Goal: Task Accomplishment & Management: Complete application form

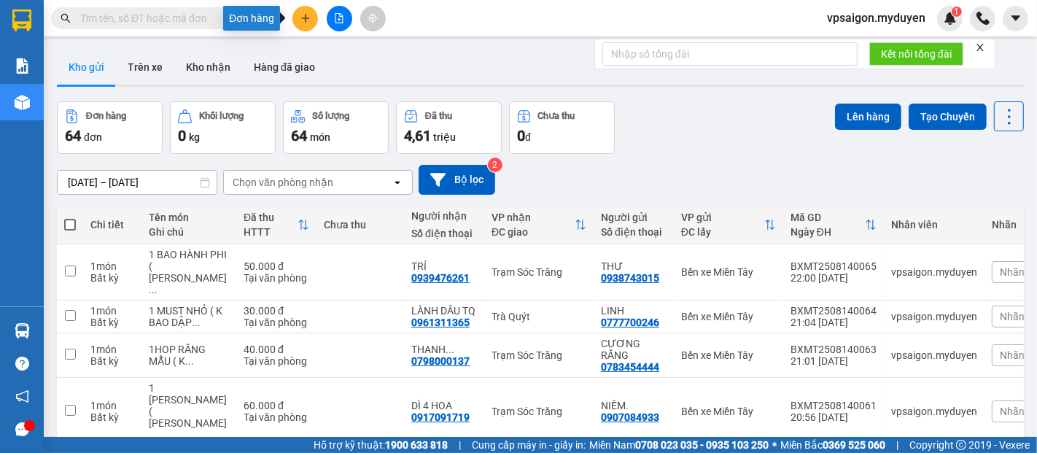
click at [301, 16] on icon "plus" at bounding box center [306, 18] width 10 height 10
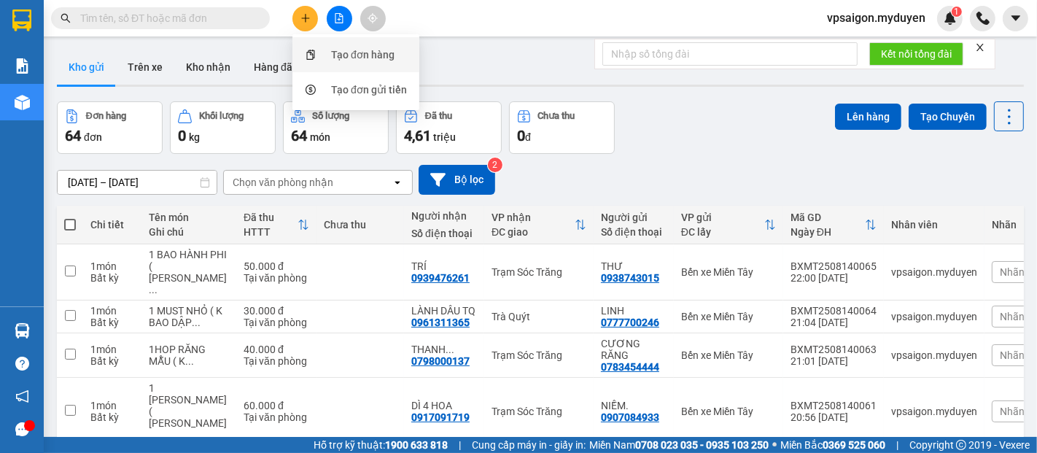
click at [337, 49] on div "Tạo đơn hàng" at bounding box center [362, 55] width 63 height 16
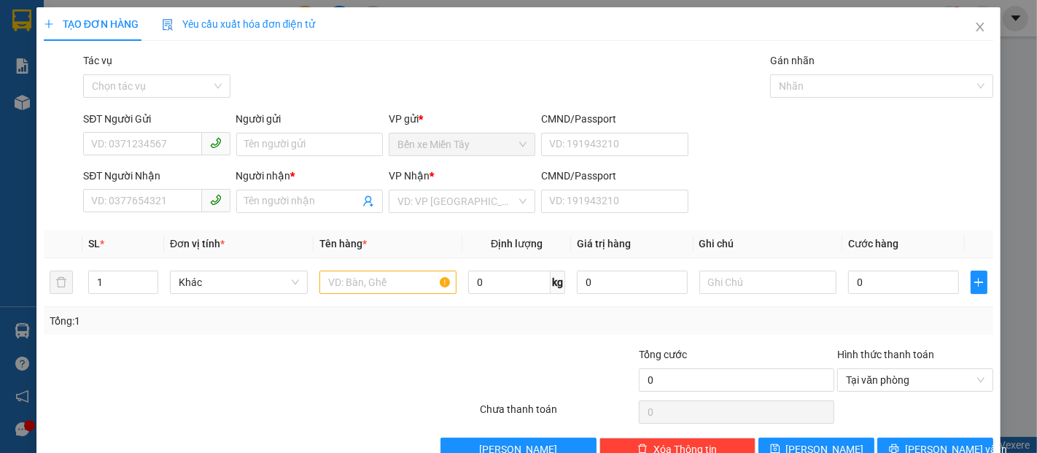
click at [134, 131] on div "SĐT Người Gửi" at bounding box center [156, 122] width 147 height 22
click at [136, 153] on input "SĐT Người Gửi" at bounding box center [142, 143] width 118 height 23
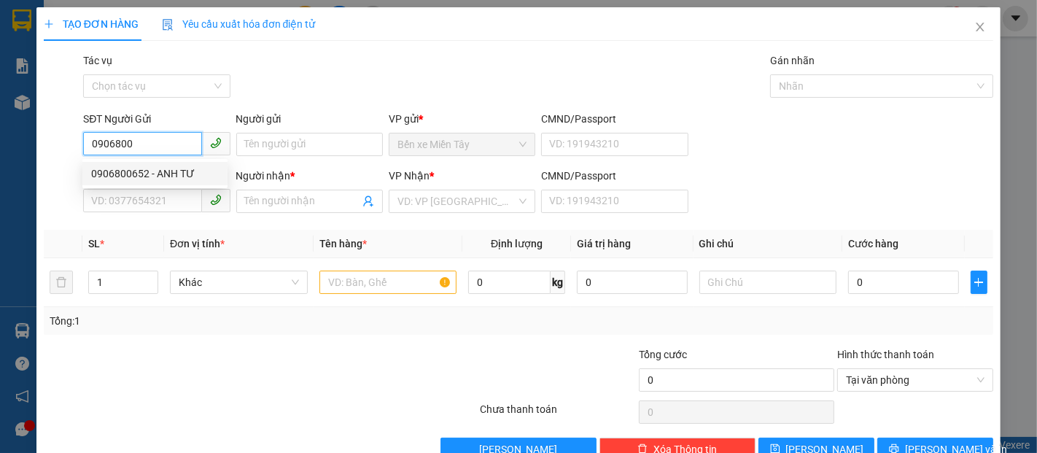
click at [137, 173] on div "0906800652 - ANH TƯ" at bounding box center [155, 174] width 128 height 16
type input "0906800652"
type input "ANH TƯ"
type input "0915178660"
type input "EM TƯ"
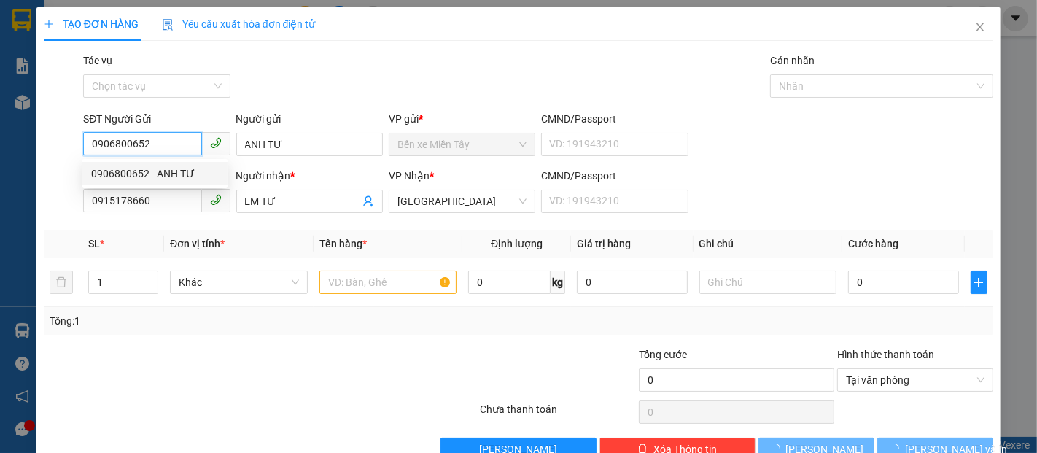
type input "30.000"
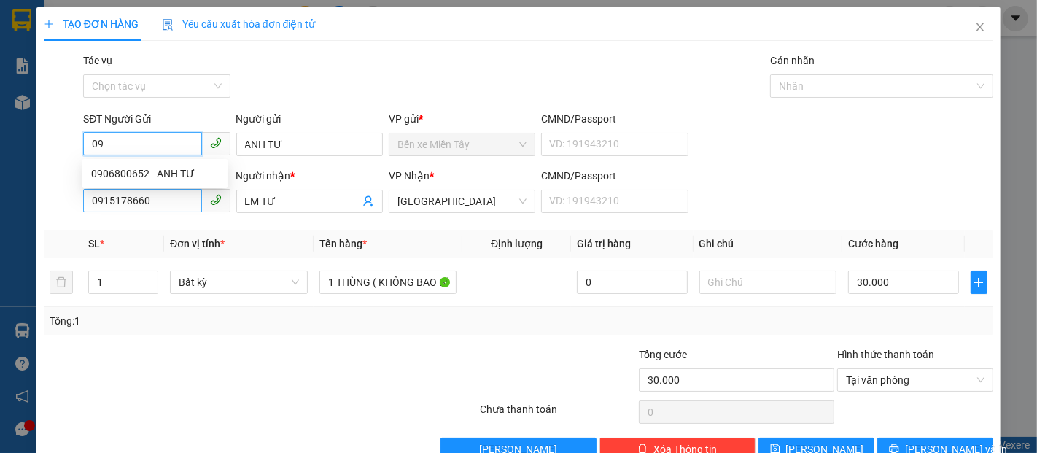
type input "0"
click at [123, 169] on div "0906800652 - ANH TƯ" at bounding box center [155, 174] width 128 height 16
type input "0906800652"
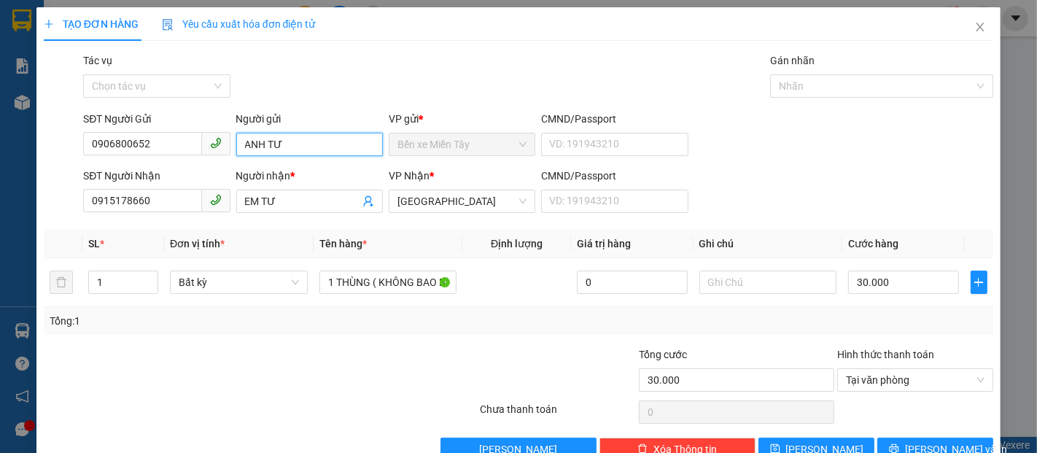
click at [266, 146] on input "ANH TƯ" at bounding box center [309, 144] width 147 height 23
type input "[PERSON_NAME]"
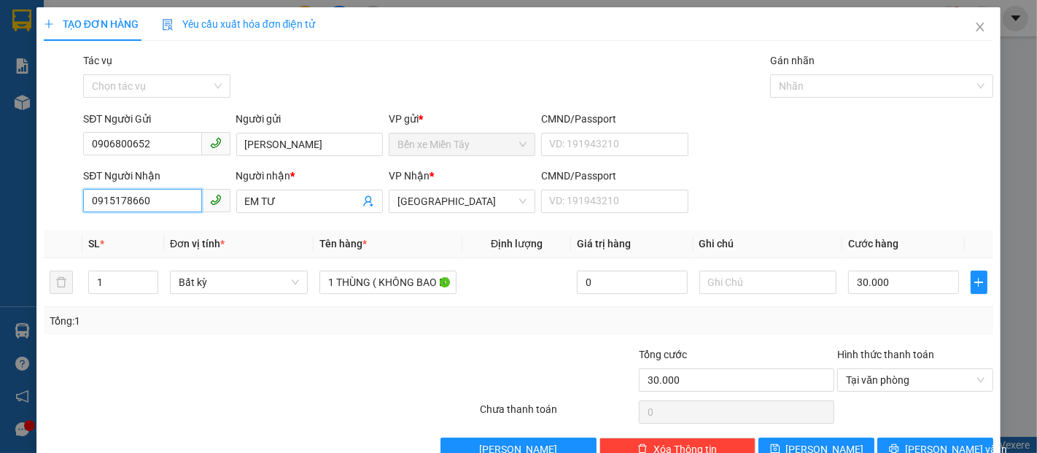
click at [150, 201] on input "0915178660" at bounding box center [142, 200] width 118 height 23
type input "0"
type input "0833558919"
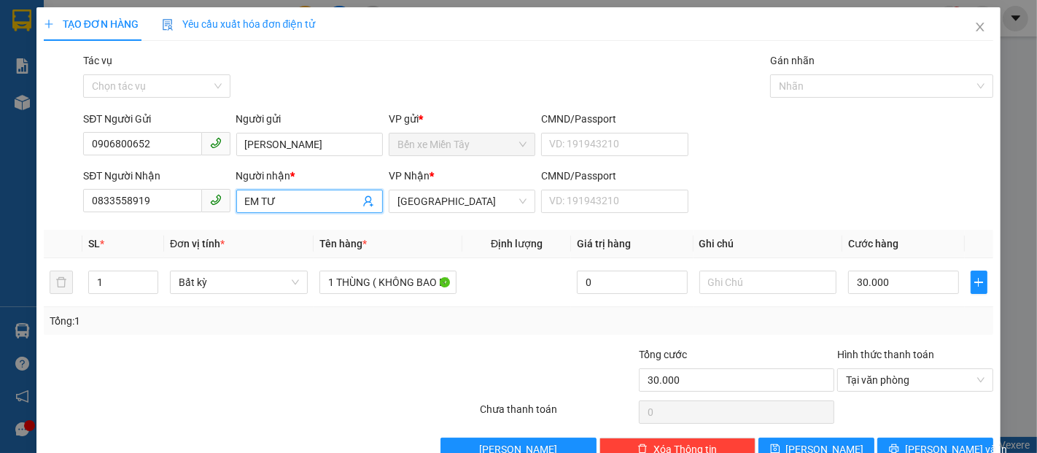
click at [286, 197] on input "EM TƯ" at bounding box center [302, 201] width 115 height 16
type input "E"
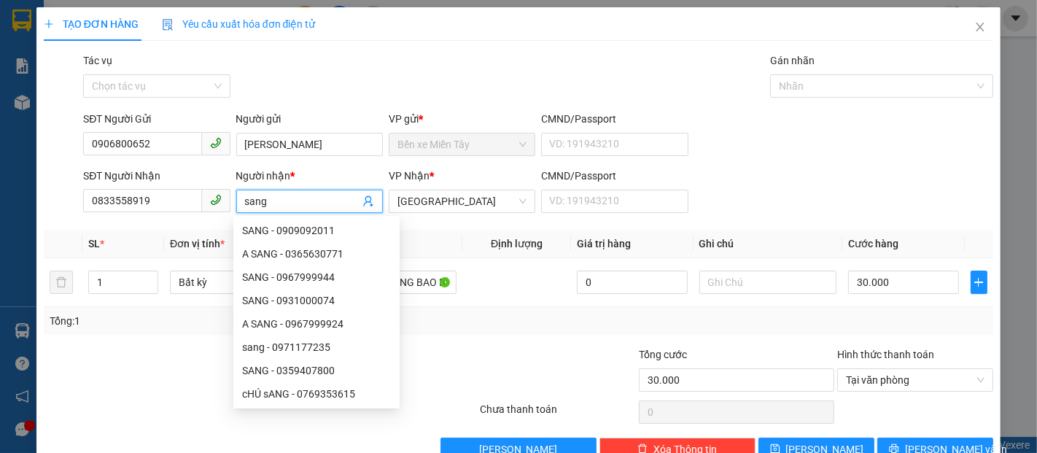
type input "sang"
click at [420, 337] on div "Transit Pickup Surcharge Ids Transit Deliver Surcharge Ids Transit Deliver Surc…" at bounding box center [519, 257] width 950 height 409
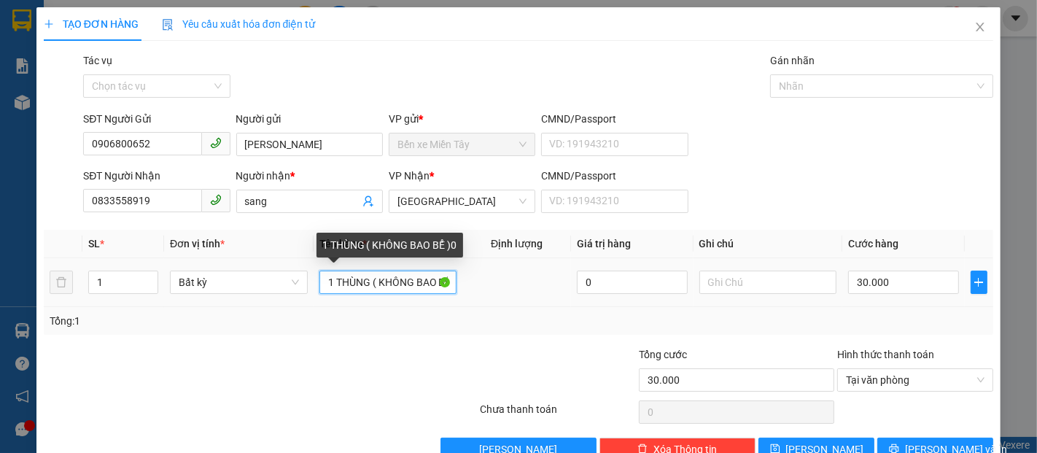
click at [366, 281] on input "1 THÙNG ( KHÔNG BAO BỂ )0" at bounding box center [389, 282] width 138 height 23
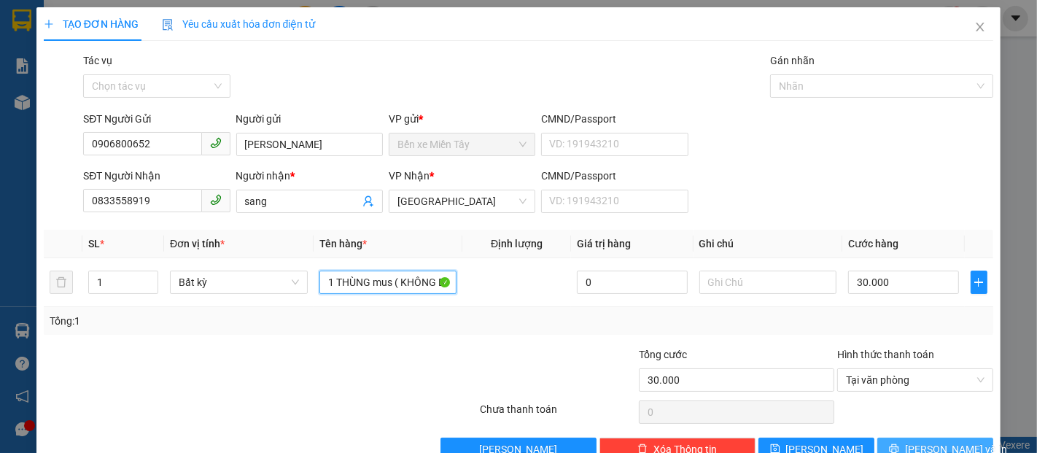
type input "1 THÙNG mus ( KHÔNG BAO BỂ )0"
click at [937, 445] on span "[PERSON_NAME] và In" at bounding box center [956, 449] width 102 height 16
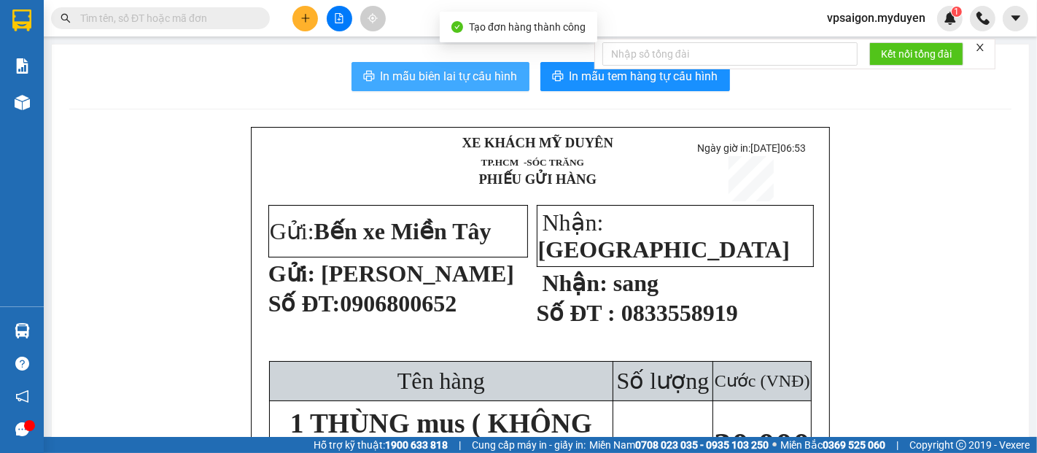
click at [381, 83] on span "In mẫu biên lai tự cấu hình" at bounding box center [449, 76] width 137 height 18
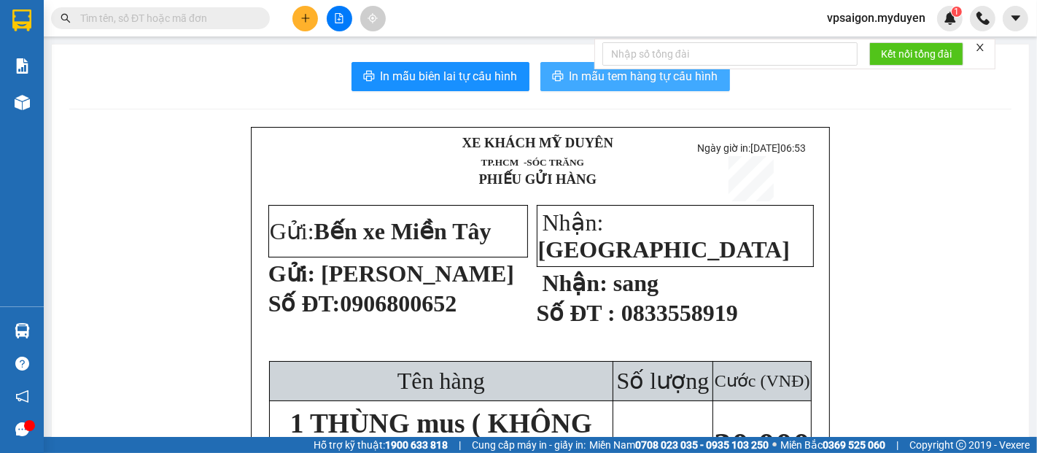
click at [652, 77] on span "In mẫu tem hàng tự cấu hình" at bounding box center [644, 76] width 149 height 18
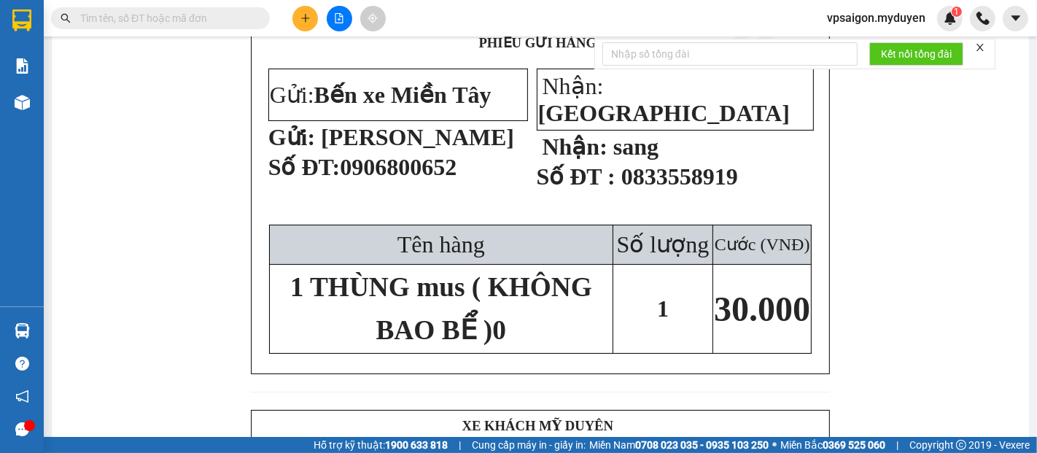
scroll to position [162, 0]
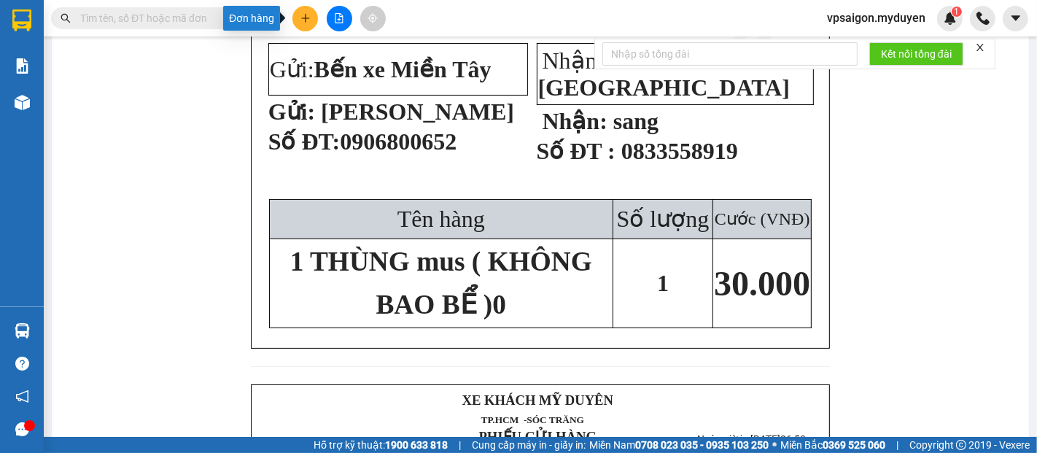
click at [314, 17] on button at bounding box center [306, 19] width 26 height 26
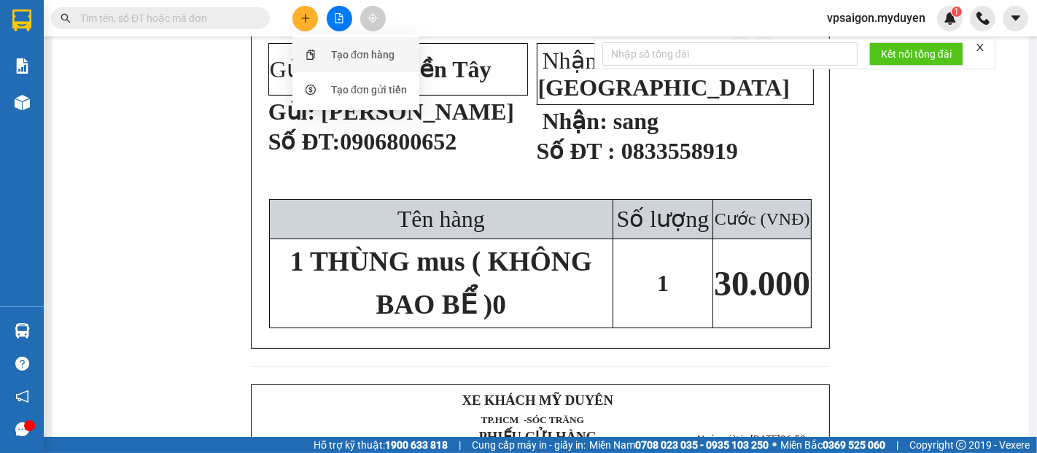
click at [338, 53] on div "Tạo đơn hàng" at bounding box center [362, 55] width 63 height 16
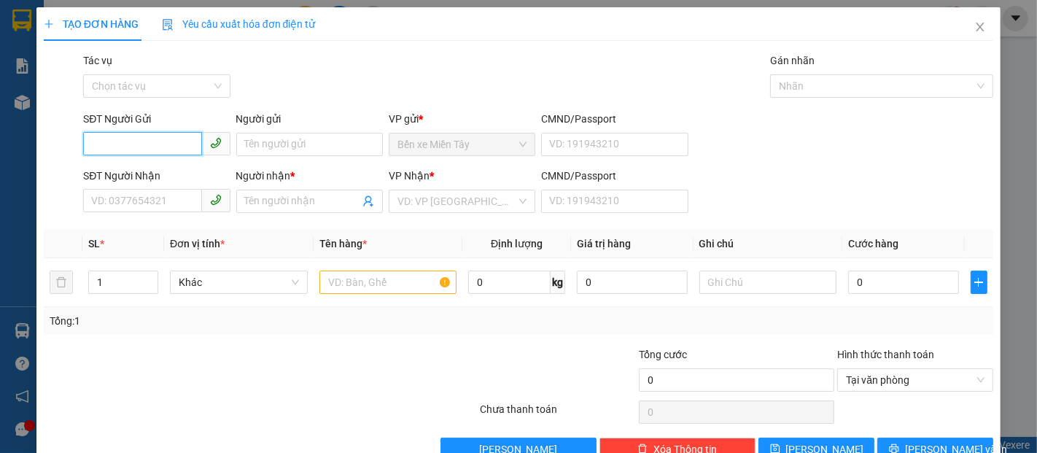
click at [125, 139] on input "SĐT Người Gửi" at bounding box center [142, 143] width 118 height 23
click at [136, 172] on div "0916913949 - LÂM" at bounding box center [155, 174] width 128 height 16
type input "0916913949"
type input "LÂM"
type input "0815085714"
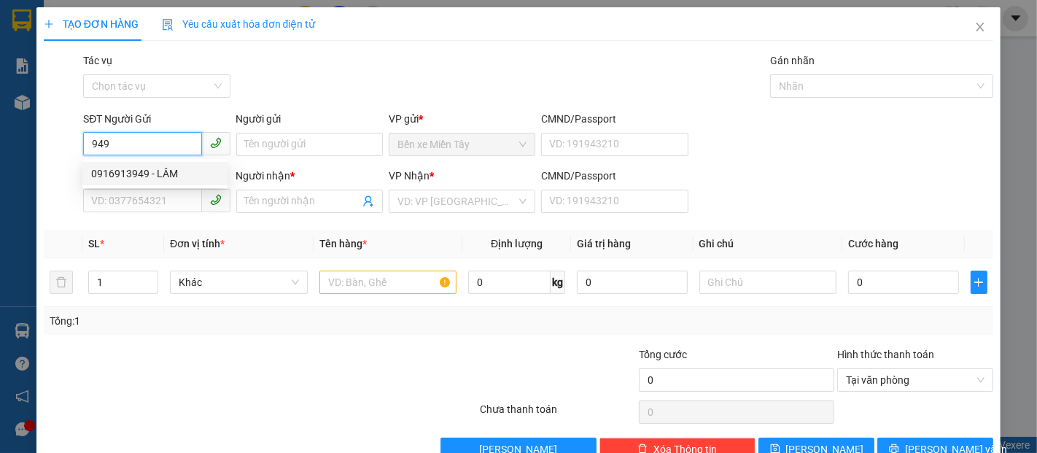
type input "KIỆT"
type input "90.000"
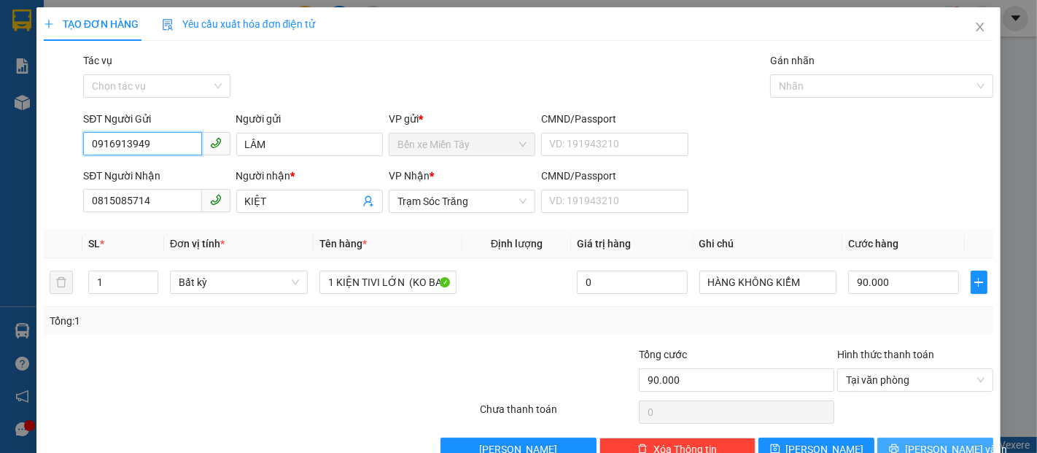
type input "0916913949"
click at [945, 441] on span "[PERSON_NAME] và In" at bounding box center [956, 449] width 102 height 16
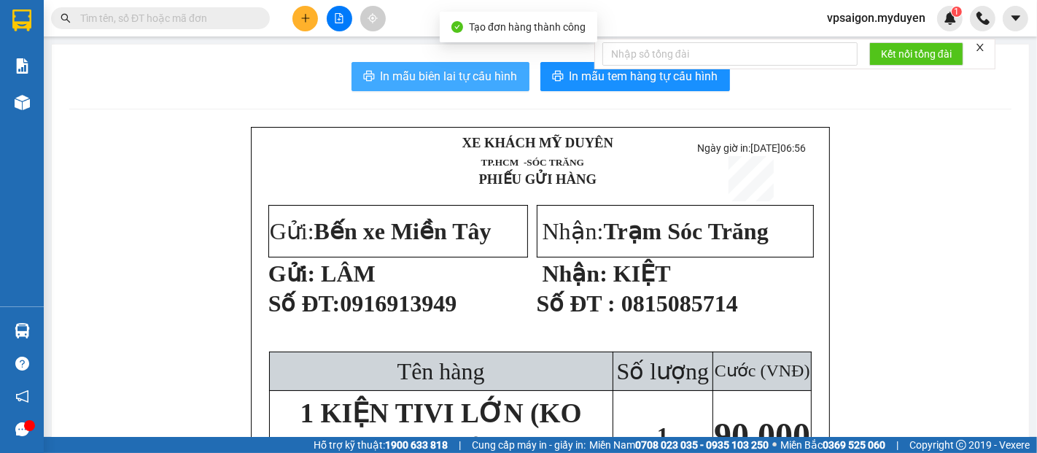
click at [452, 80] on span "In mẫu biên lai tự cấu hình" at bounding box center [449, 76] width 137 height 18
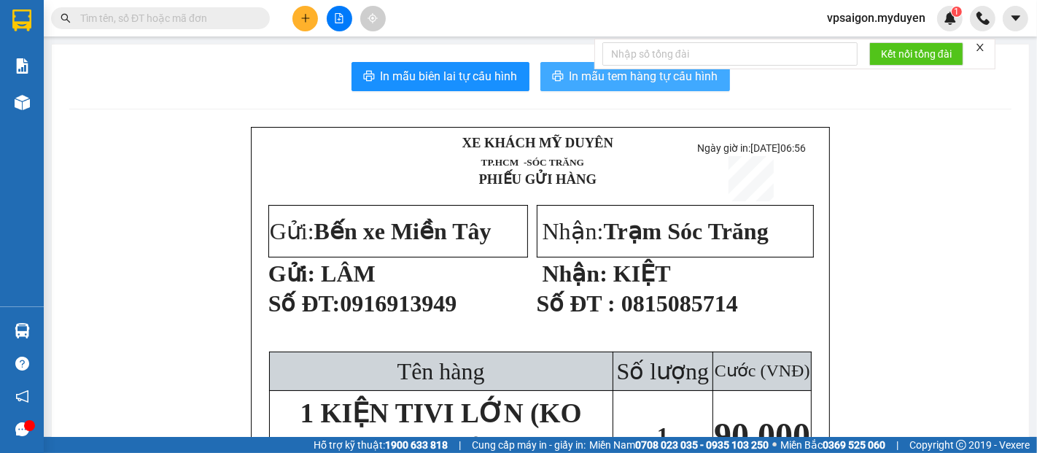
click at [657, 76] on span "In mẫu tem hàng tự cấu hình" at bounding box center [644, 76] width 149 height 18
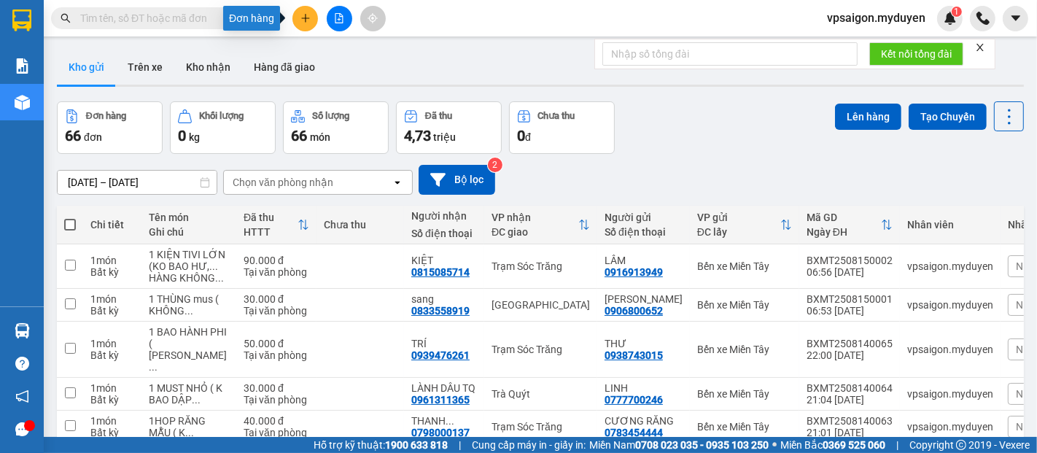
click at [307, 22] on icon "plus" at bounding box center [306, 18] width 10 height 10
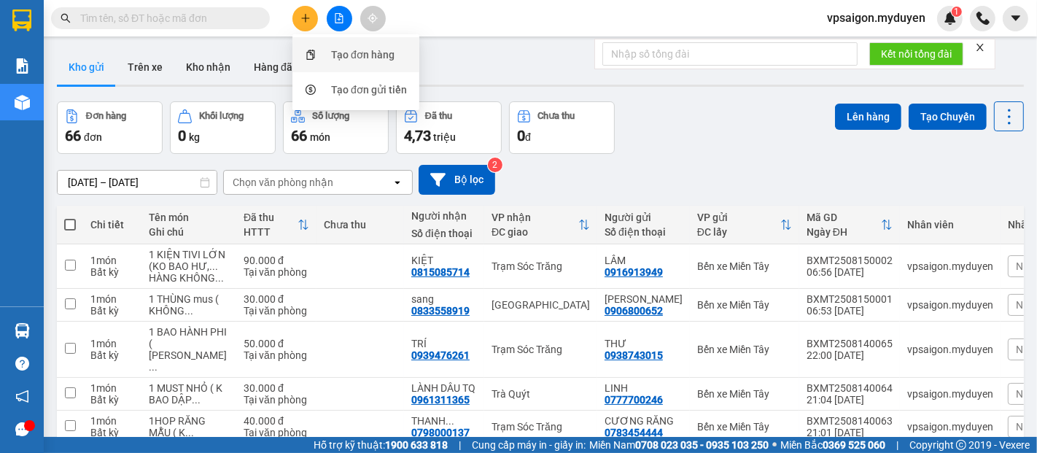
click at [352, 57] on div "Tạo đơn hàng" at bounding box center [362, 55] width 63 height 16
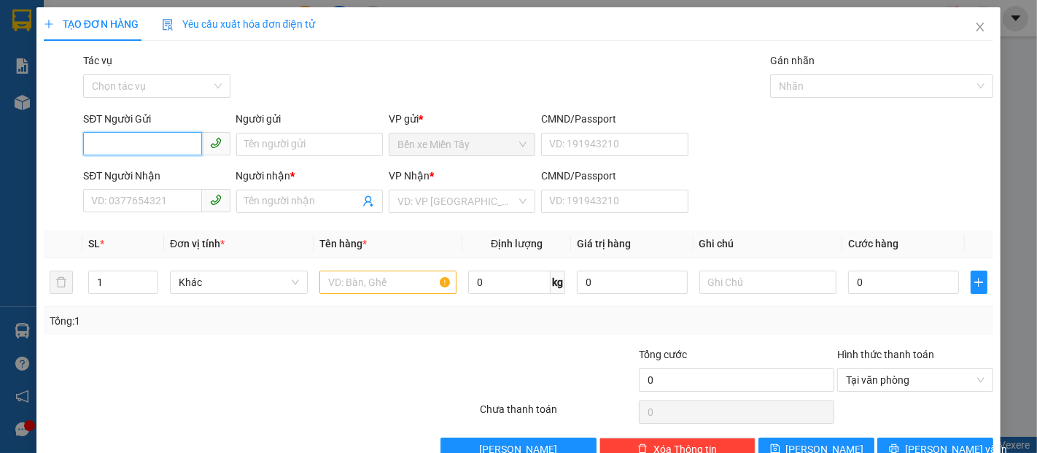
drag, startPoint x: 122, startPoint y: 144, endPoint x: 130, endPoint y: 156, distance: 14.8
click at [122, 146] on input "SĐT Người Gửi" at bounding box center [142, 143] width 118 height 23
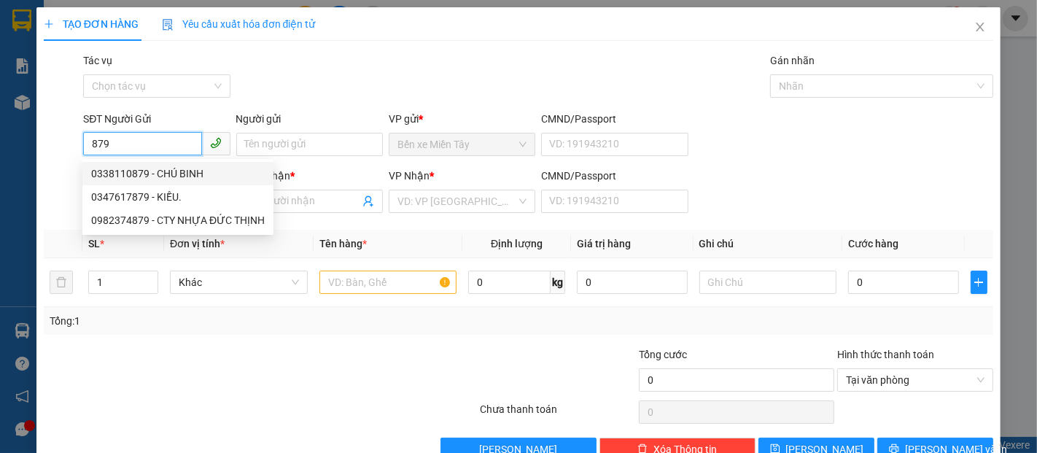
click at [180, 169] on div "0338110879 - CHÚ BINH" at bounding box center [178, 174] width 174 height 16
type input "0338110879"
type input "CHÚ BINH"
type input "0358578545"
type input "TUYỀN"
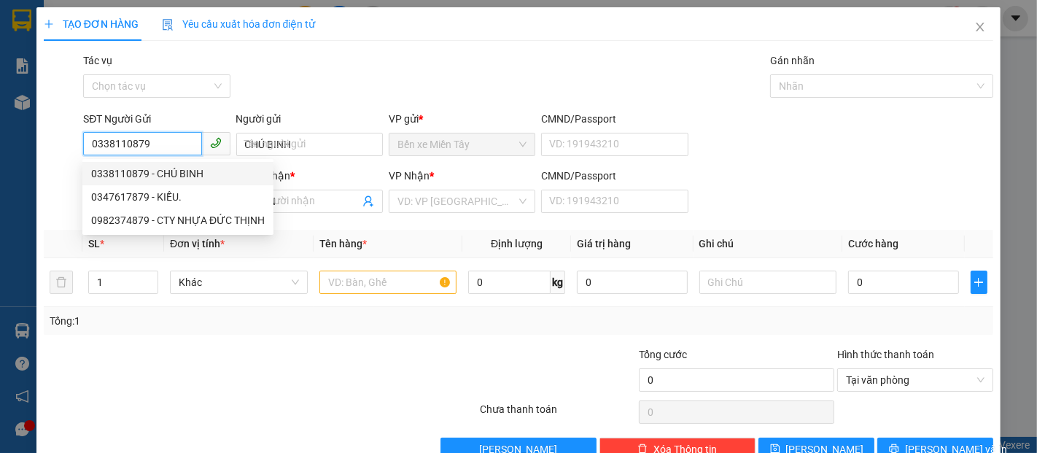
type input "20.000"
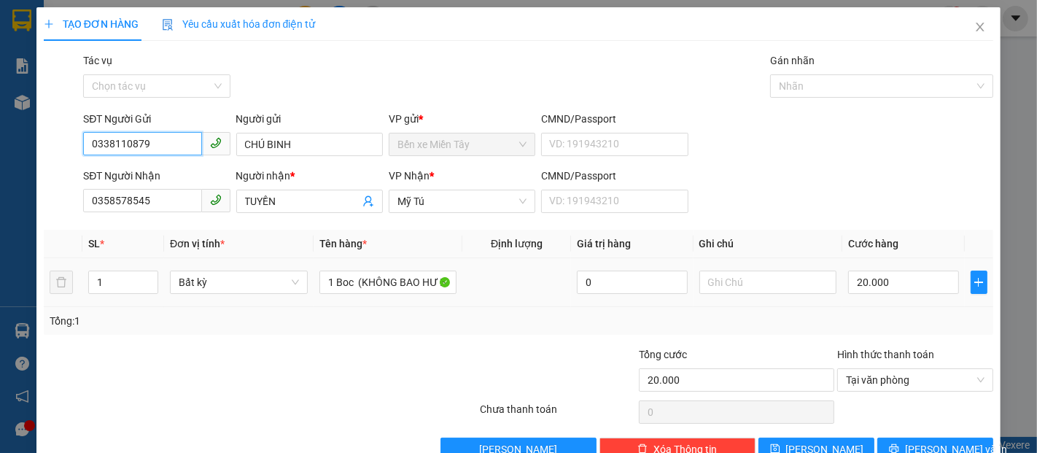
type input "0338110879"
drag, startPoint x: 843, startPoint y: 263, endPoint x: 842, endPoint y: 276, distance: 13.2
click at [843, 265] on td "20.000" at bounding box center [904, 282] width 122 height 49
click at [848, 279] on input "20.000" at bounding box center [903, 282] width 110 height 23
type input "3"
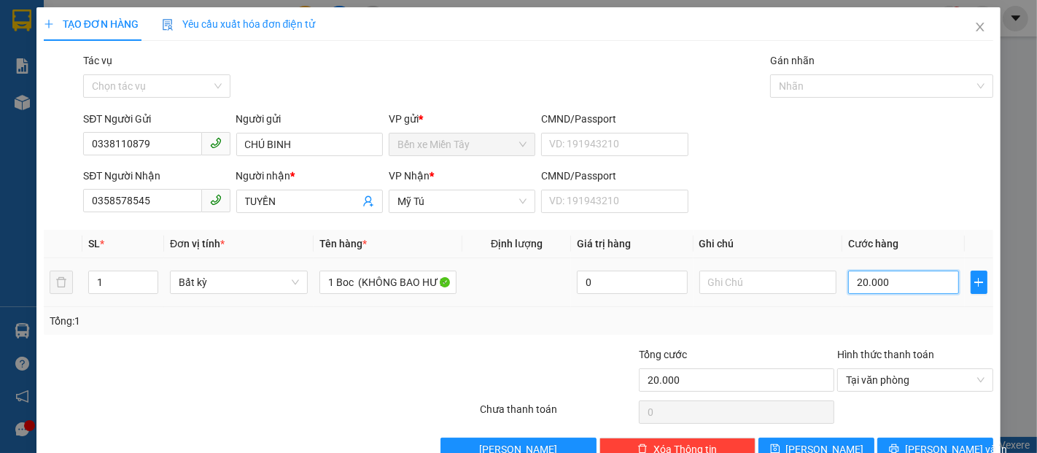
type input "3"
type input "30"
type input "300"
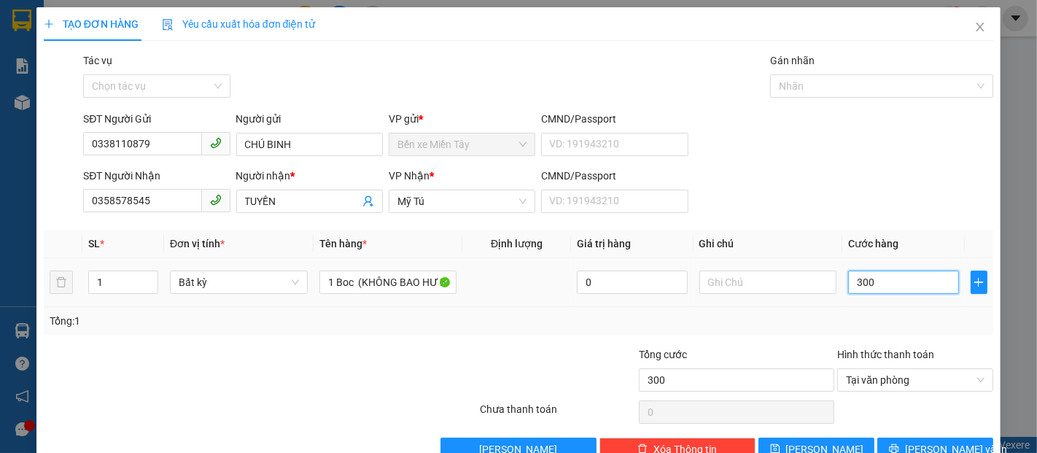
type input "3.000"
type input "30.000"
click at [928, 443] on span "[PERSON_NAME] và In" at bounding box center [956, 449] width 102 height 16
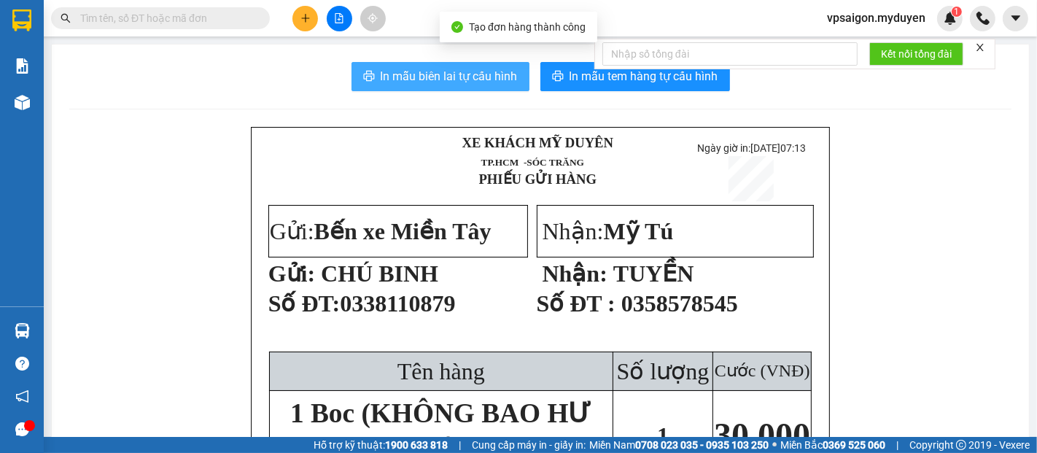
click at [489, 74] on span "In mẫu biên lai tự cấu hình" at bounding box center [449, 76] width 137 height 18
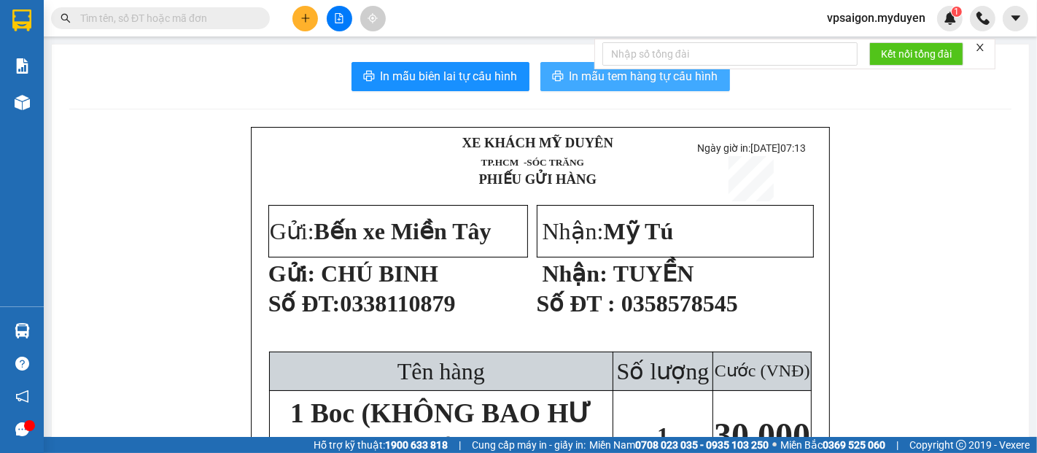
click at [571, 71] on span "In mẫu tem hàng tự cấu hình" at bounding box center [644, 76] width 149 height 18
